Goal: Task Accomplishment & Management: Use online tool/utility

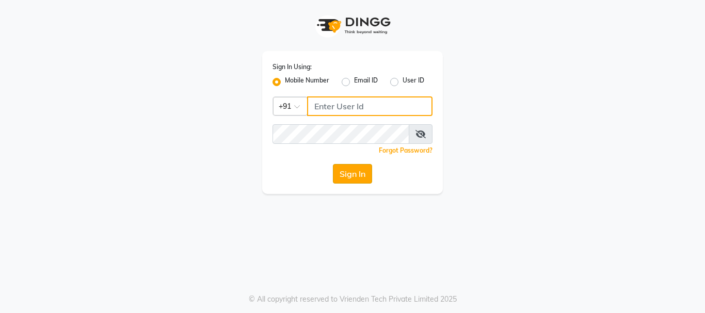
type input "9028660660"
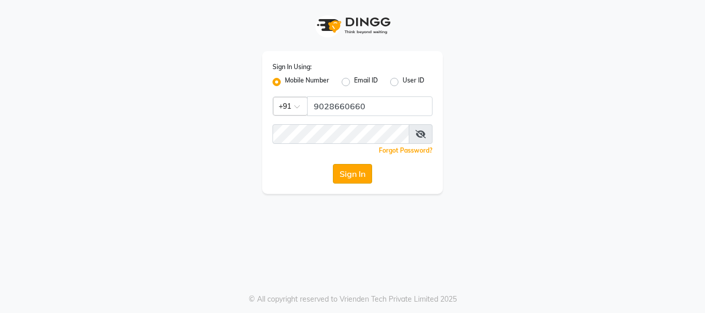
click at [352, 174] on button "Sign In" at bounding box center [352, 174] width 39 height 20
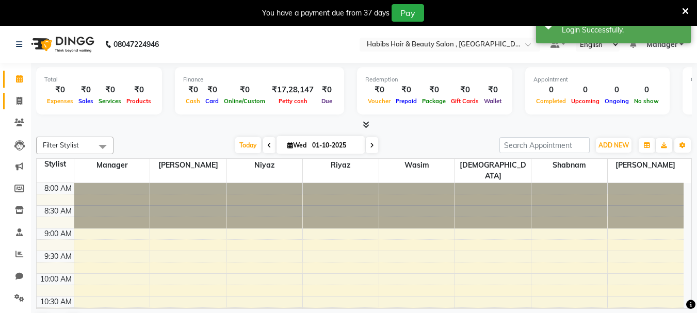
click at [20, 94] on link "Invoice" at bounding box center [15, 101] width 25 height 17
select select "service"
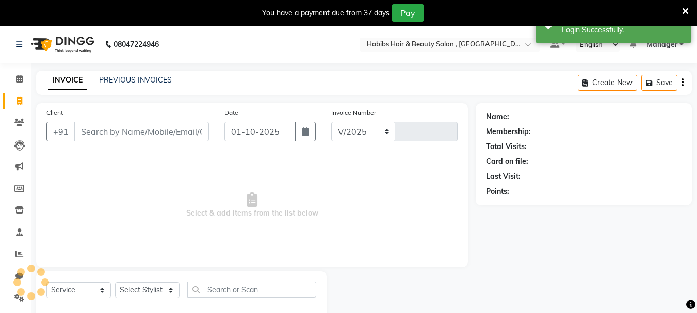
select select "4842"
type input "0461"
click at [298, 130] on button "button" at bounding box center [305, 132] width 21 height 20
select select "10"
select select "2025"
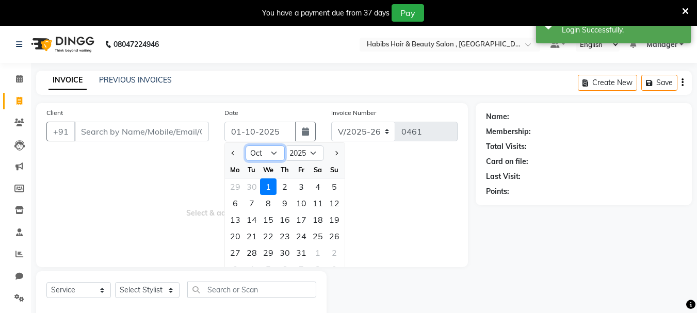
click at [267, 157] on select "Jan Feb Mar Apr May Jun [DATE] Aug Sep Oct Nov Dec" at bounding box center [265, 153] width 39 height 15
select select "9"
click at [246, 146] on select "Jan Feb Mar Apr May Jun [DATE] Aug Sep Oct Nov Dec" at bounding box center [265, 153] width 39 height 15
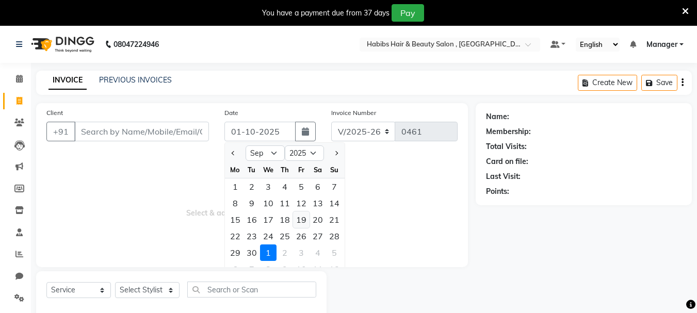
click at [302, 226] on div "19" at bounding box center [301, 220] width 17 height 17
type input "19-09-2025"
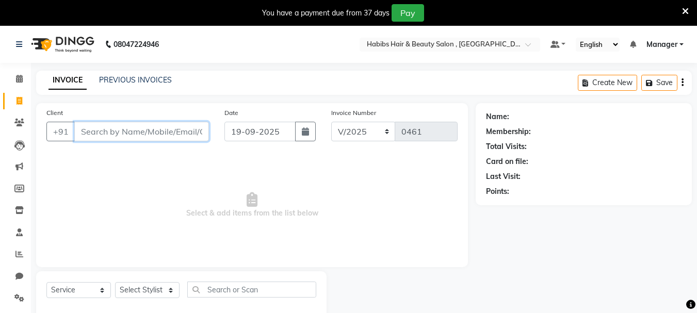
click at [158, 136] on input "Client" at bounding box center [141, 132] width 135 height 20
type input "8515017709"
click at [179, 134] on span "Add Client" at bounding box center [182, 131] width 41 height 10
select select "22"
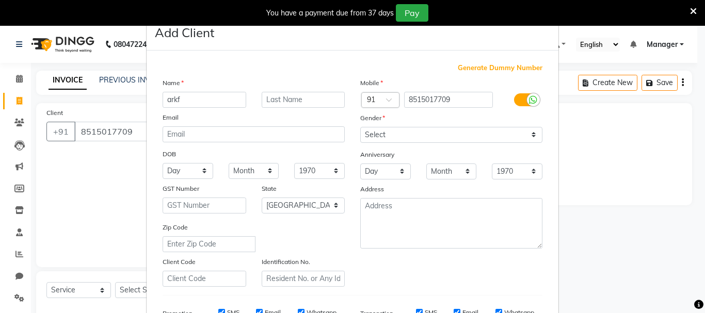
type input "arkf"
click at [370, 131] on select "Select [DEMOGRAPHIC_DATA] [DEMOGRAPHIC_DATA] Other Prefer Not To Say" at bounding box center [451, 135] width 182 height 16
select select "[DEMOGRAPHIC_DATA]"
click at [360, 127] on select "Select [DEMOGRAPHIC_DATA] [DEMOGRAPHIC_DATA] Other Prefer Not To Say" at bounding box center [451, 135] width 182 height 16
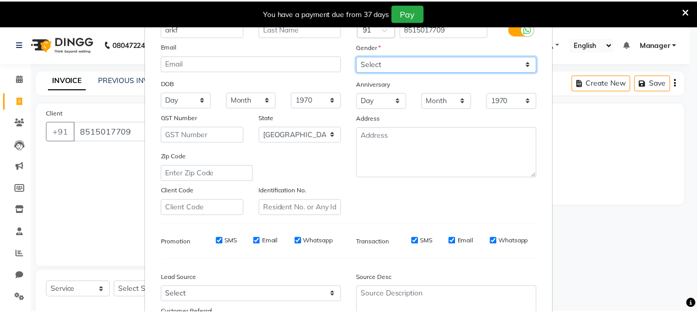
scroll to position [163, 0]
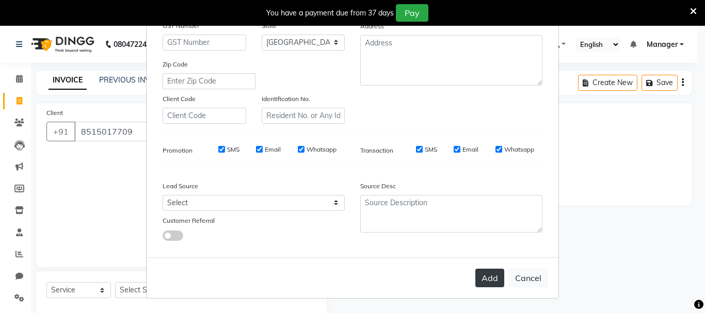
click at [487, 277] on button "Add" at bounding box center [489, 278] width 29 height 19
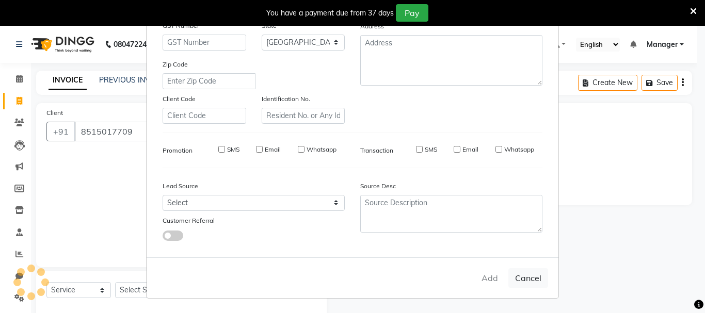
type input "85******09"
select select
select select "null"
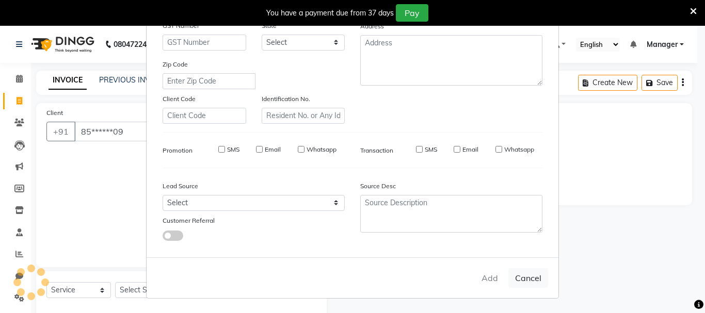
select select
checkbox input "false"
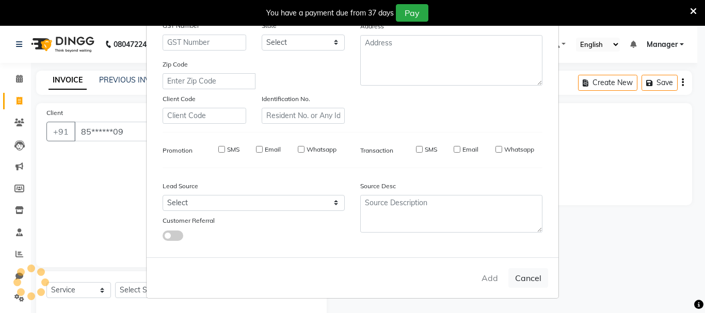
checkbox input "false"
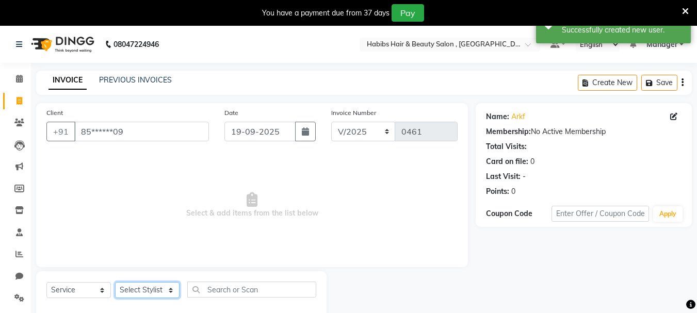
click at [156, 291] on select "Select Stylist Manager [PERSON_NAME] [PERSON_NAME] sajuddin [PERSON_NAME] [PERS…" at bounding box center [147, 290] width 65 height 16
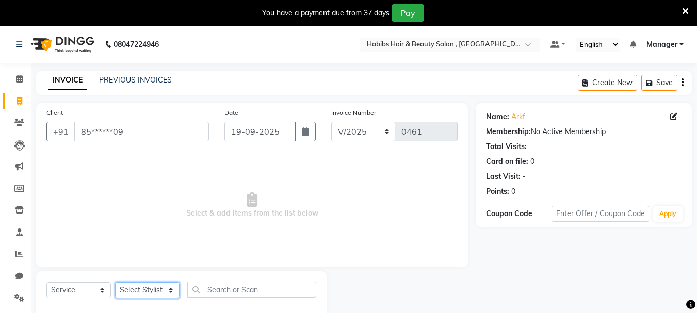
select select "38005"
click at [115, 282] on select "Select Stylist Manager [PERSON_NAME] [PERSON_NAME] sajuddin [PERSON_NAME] [PERS…" at bounding box center [147, 290] width 65 height 16
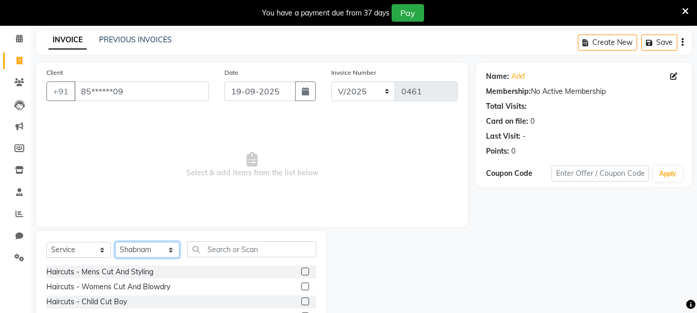
scroll to position [126, 0]
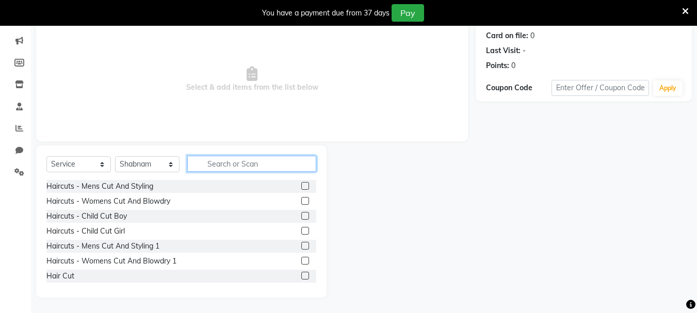
click at [236, 164] on input "text" at bounding box center [251, 164] width 129 height 16
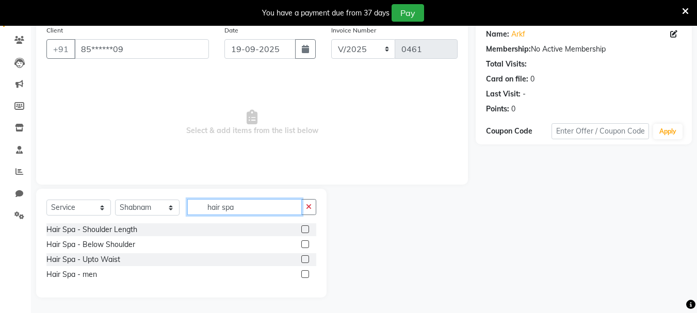
type input "hair spa"
drag, startPoint x: 304, startPoint y: 236, endPoint x: 305, endPoint y: 247, distance: 10.9
click at [304, 242] on div "Hair Spa - Shoulder Length Hair Spa - Below Shoulder Hair Spa - Upto Waist Hair…" at bounding box center [181, 253] width 270 height 60
click at [305, 247] on label at bounding box center [305, 245] width 8 height 8
click at [305, 247] on input "checkbox" at bounding box center [304, 245] width 7 height 7
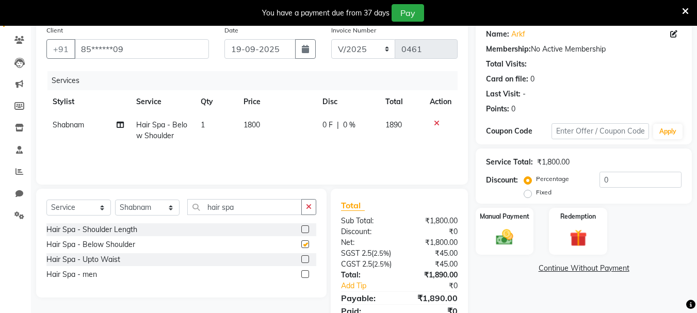
checkbox input "false"
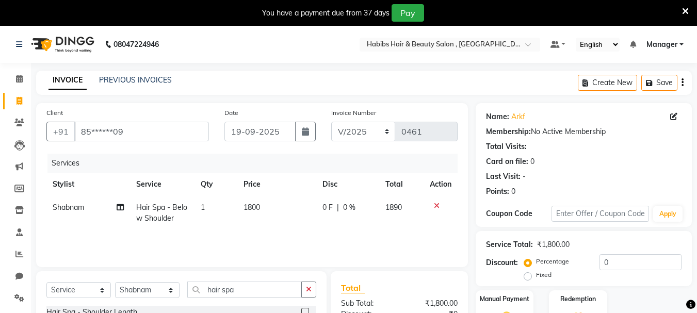
click at [683, 83] on icon "button" at bounding box center [683, 83] width 2 height 1
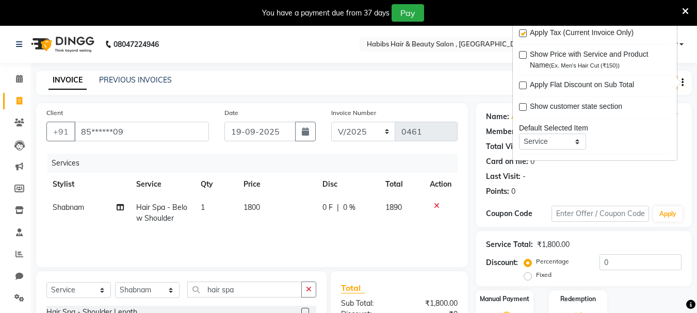
click at [410, 91] on div "INVOICE PREVIOUS INVOICES Create New Save" at bounding box center [364, 83] width 656 height 24
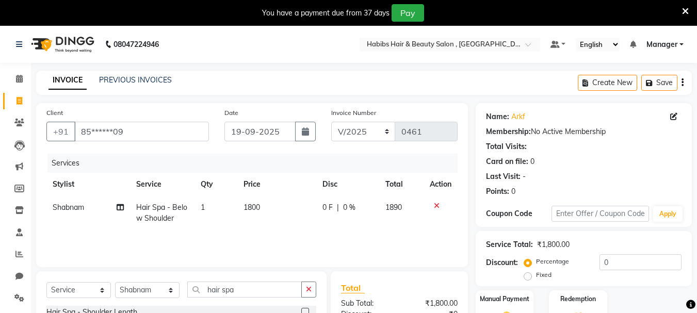
click at [401, 207] on span "1890" at bounding box center [394, 207] width 17 height 9
select select "38005"
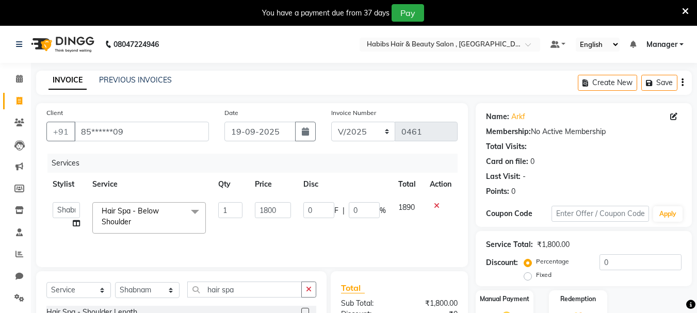
click at [396, 202] on td "1890" at bounding box center [407, 218] width 31 height 44
click at [409, 204] on span "1890" at bounding box center [406, 207] width 17 height 9
click at [254, 235] on td "1800" at bounding box center [273, 218] width 48 height 44
click at [683, 83] on icon "button" at bounding box center [683, 83] width 2 height 1
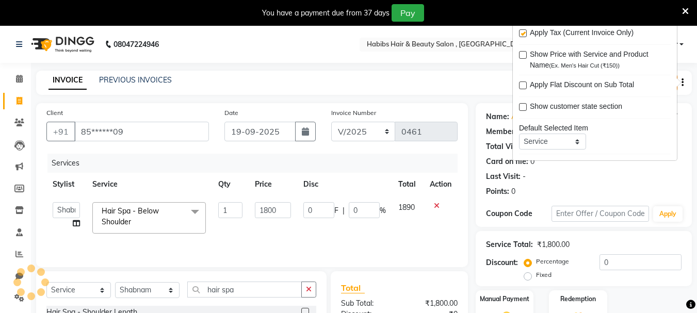
scroll to position [51, 0]
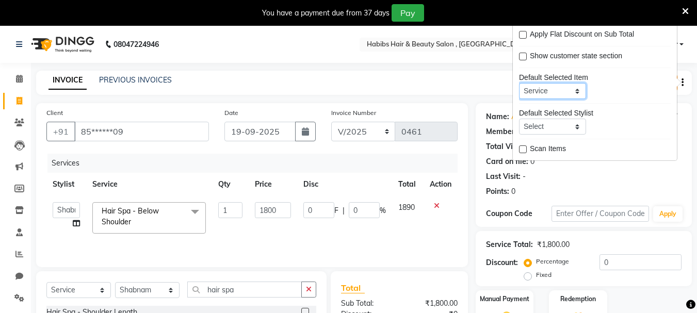
drag, startPoint x: 562, startPoint y: 90, endPoint x: 557, endPoint y: 85, distance: 6.9
click at [562, 90] on select "Service Product Membership Package Voucher Prepaid Gift Card" at bounding box center [552, 91] width 67 height 16
click at [635, 178] on div "Last Visit: -" at bounding box center [584, 176] width 196 height 11
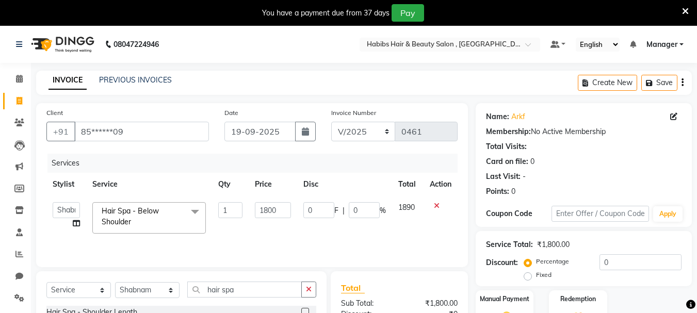
click at [682, 76] on button "button" at bounding box center [683, 83] width 2 height 24
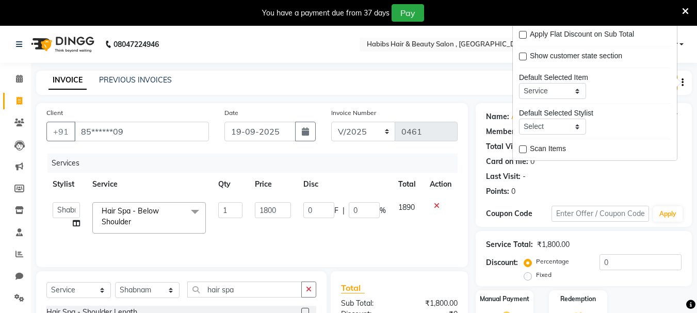
click at [582, 181] on div "Last Visit: -" at bounding box center [584, 176] width 196 height 11
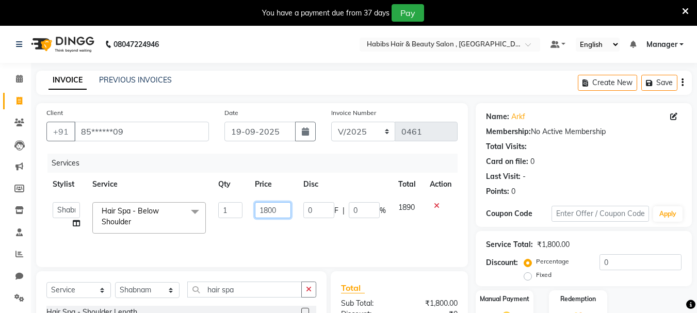
click at [276, 205] on input "1800" at bounding box center [273, 210] width 36 height 16
drag, startPoint x: 285, startPoint y: 210, endPoint x: 237, endPoint y: 222, distance: 49.4
click at [237, 222] on tr "Manager [PERSON_NAME] [PERSON_NAME] [PERSON_NAME] [PERSON_NAME] Hair Spa - Belo…" at bounding box center [251, 218] width 411 height 44
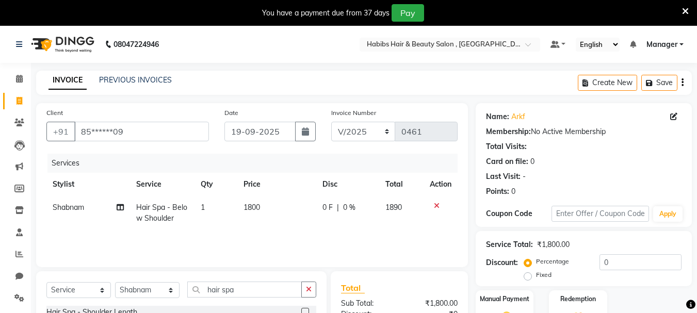
click at [261, 220] on td "1800" at bounding box center [276, 213] width 79 height 34
select select "38005"
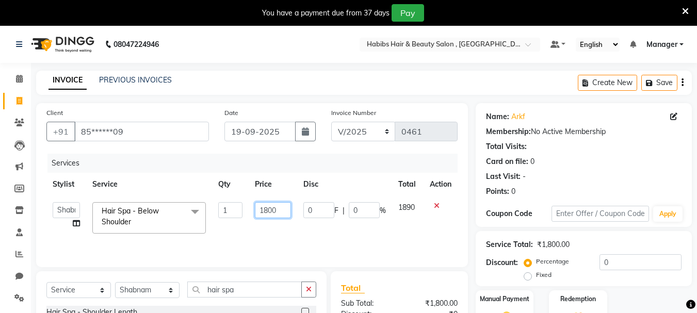
click at [270, 210] on input "1800" at bounding box center [273, 210] width 36 height 16
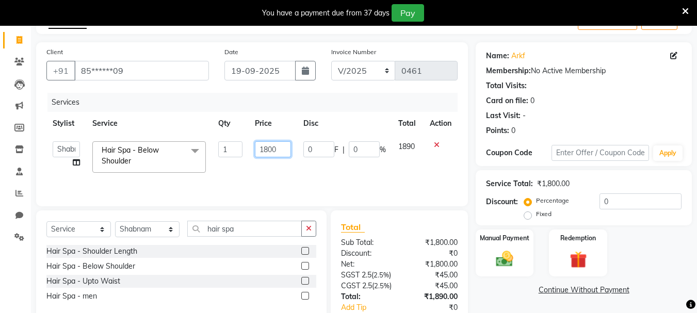
scroll to position [147, 0]
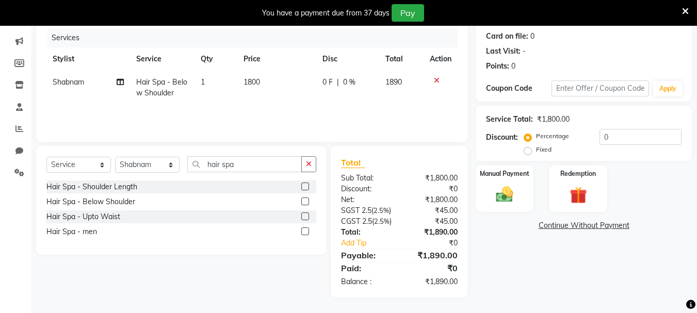
click at [356, 205] on div "SGST 2.5 ( 2.5% )" at bounding box center [366, 210] width 66 height 11
click at [436, 284] on div "₹1,890.00" at bounding box center [432, 282] width 66 height 11
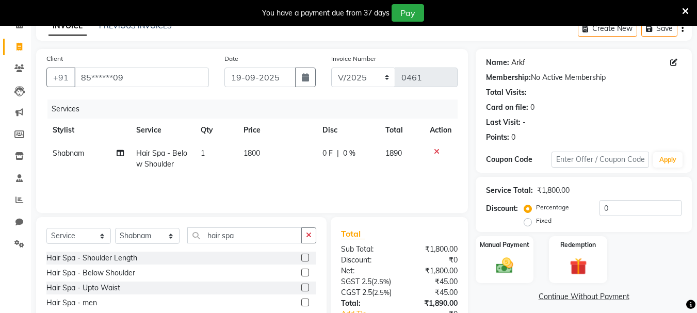
scroll to position [0, 0]
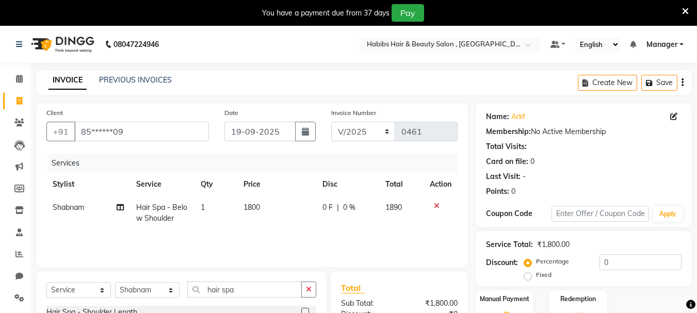
click at [682, 83] on icon "button" at bounding box center [683, 83] width 2 height 1
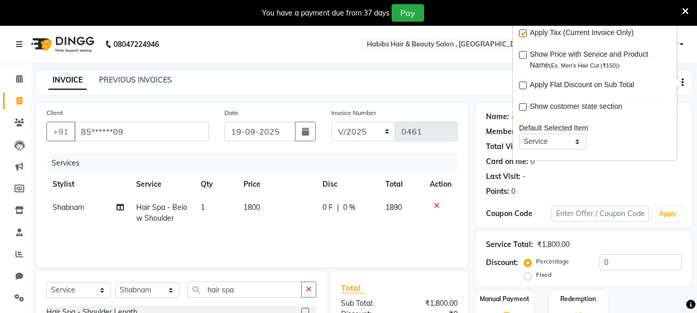
click at [588, 32] on span "Apply Tax (Current Invoice Only)" at bounding box center [582, 33] width 104 height 13
click at [424, 263] on div "Client +91 85******09 Date [DATE] Invoice Number V/2025 V/[PHONE_NUMBER] Servic…" at bounding box center [252, 185] width 432 height 164
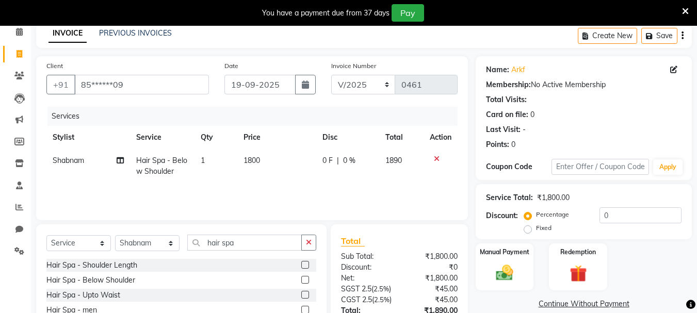
scroll to position [147, 0]
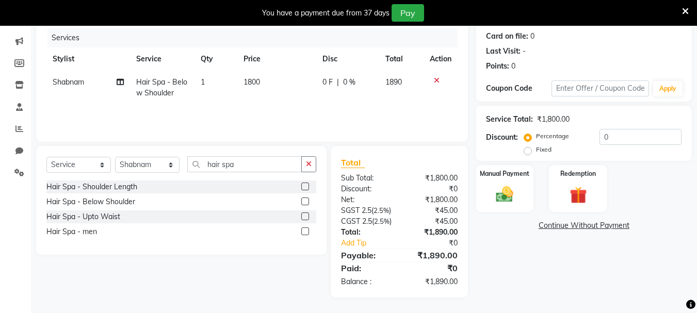
click at [355, 235] on div "Total:" at bounding box center [366, 232] width 66 height 11
click at [394, 216] on div "CGST 2.5 ( 2.5% )" at bounding box center [366, 221] width 66 height 11
click at [455, 216] on div "₹45.00" at bounding box center [432, 221] width 66 height 11
click at [535, 262] on div "Name: Arkf Membership: No Active Membership Total Visits: Card on file: 0 Last …" at bounding box center [588, 138] width 224 height 320
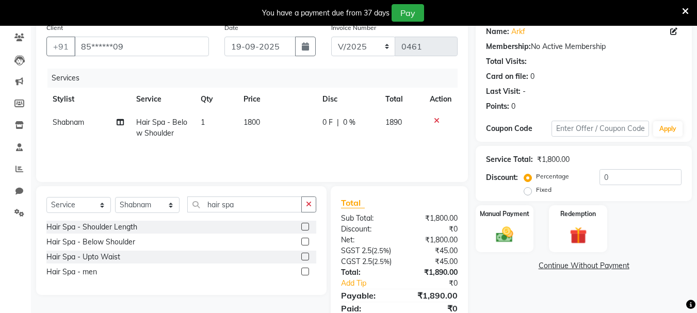
scroll to position [103, 0]
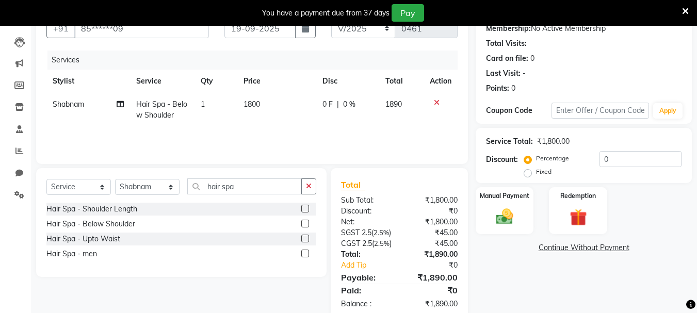
click at [260, 106] on span "1800" at bounding box center [252, 104] width 17 height 9
select select "38005"
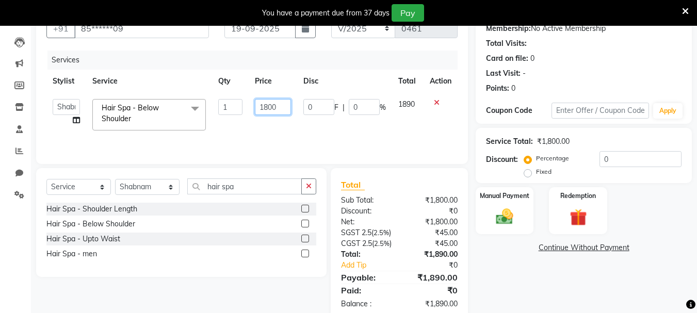
drag, startPoint x: 285, startPoint y: 108, endPoint x: 249, endPoint y: 108, distance: 36.1
click at [249, 108] on td "1800" at bounding box center [273, 115] width 48 height 44
click at [250, 134] on div "Services Stylist Service Qty Price Disc Total Action Manager [PERSON_NAME] [PER…" at bounding box center [251, 102] width 411 height 103
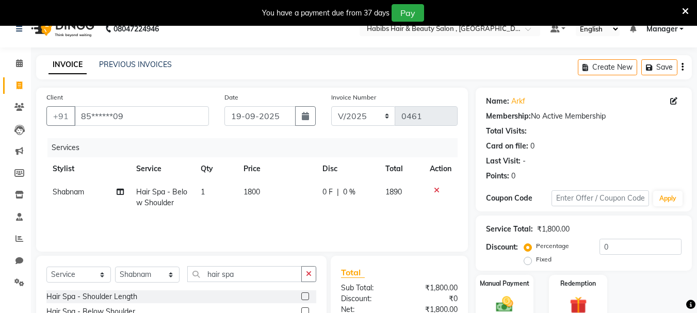
scroll to position [0, 0]
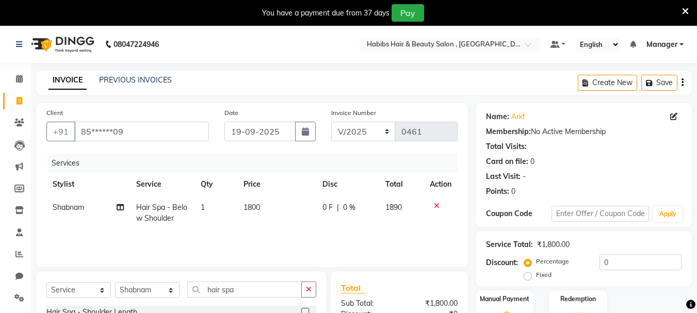
click at [299, 233] on div "Services Stylist Service Qty Price Disc Total Action Shabnam Hair Spa - Below S…" at bounding box center [251, 205] width 411 height 103
click at [682, 79] on button "button" at bounding box center [683, 83] width 2 height 24
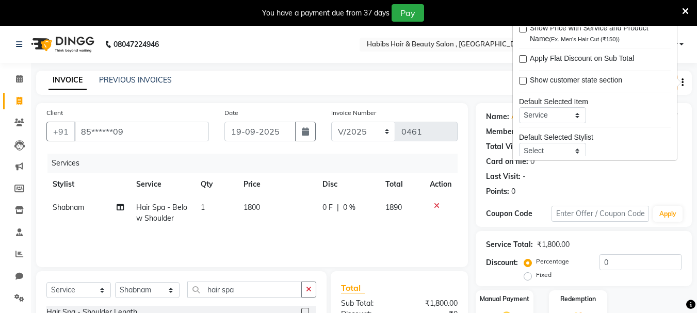
scroll to position [51, 0]
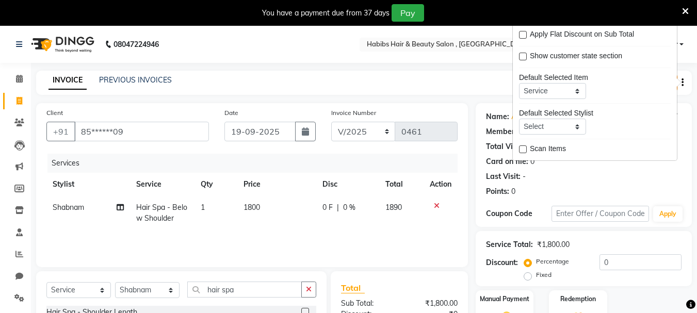
click at [577, 169] on div "Name: Arkf Membership: No Active Membership Total Visits: Card on file: 0 Last …" at bounding box center [584, 152] width 196 height 90
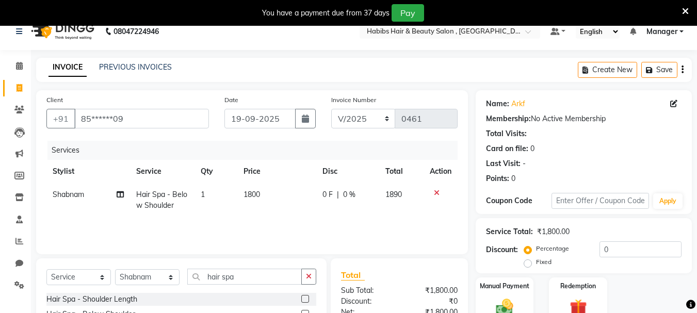
scroll to position [0, 0]
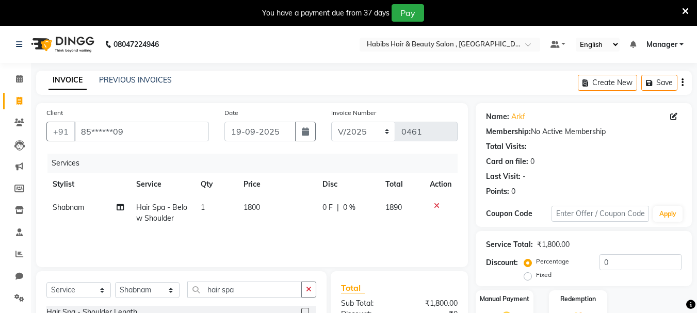
click at [683, 83] on icon "button" at bounding box center [683, 83] width 2 height 1
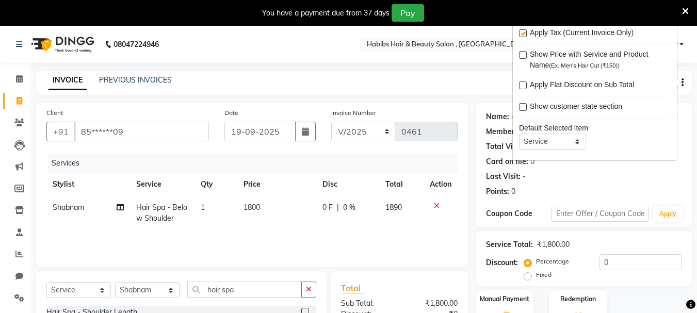
click at [393, 72] on div "INVOICE PREVIOUS INVOICES Create New Save" at bounding box center [364, 83] width 656 height 24
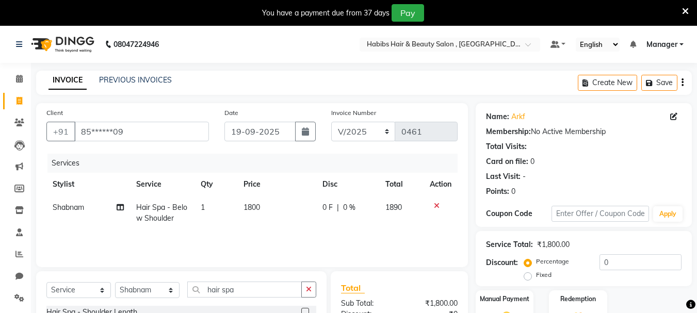
click at [256, 210] on span "1800" at bounding box center [252, 207] width 17 height 9
select select "38005"
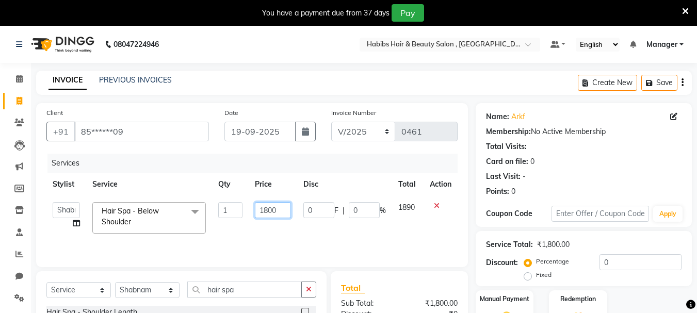
drag, startPoint x: 295, startPoint y: 210, endPoint x: 270, endPoint y: 212, distance: 25.4
click at [270, 212] on td "1800" at bounding box center [273, 218] width 48 height 44
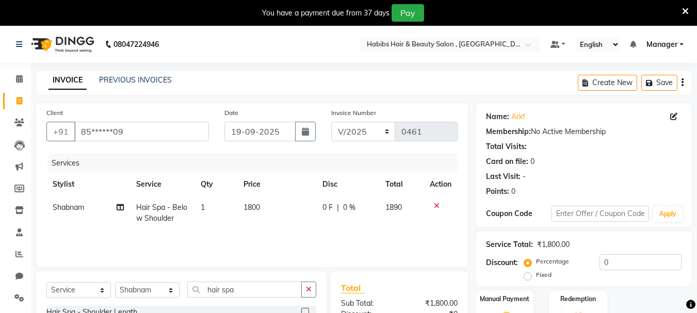
click at [270, 224] on td "1800" at bounding box center [276, 213] width 79 height 34
select select "38005"
